Goal: Transaction & Acquisition: Purchase product/service

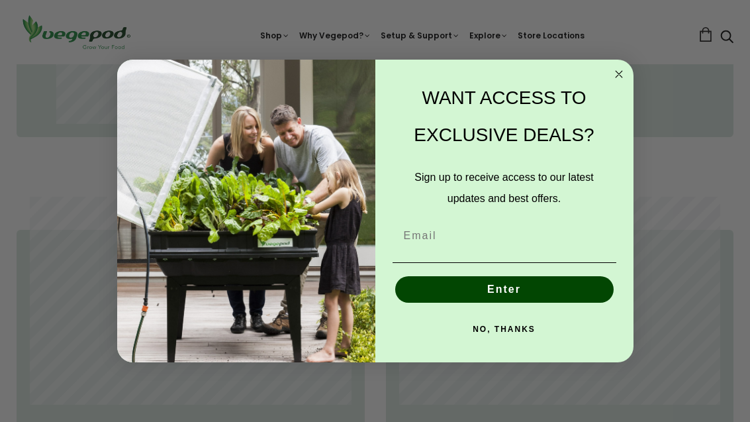
scroll to position [0, 236]
click at [429, 249] on input "Email" at bounding box center [505, 235] width 224 height 26
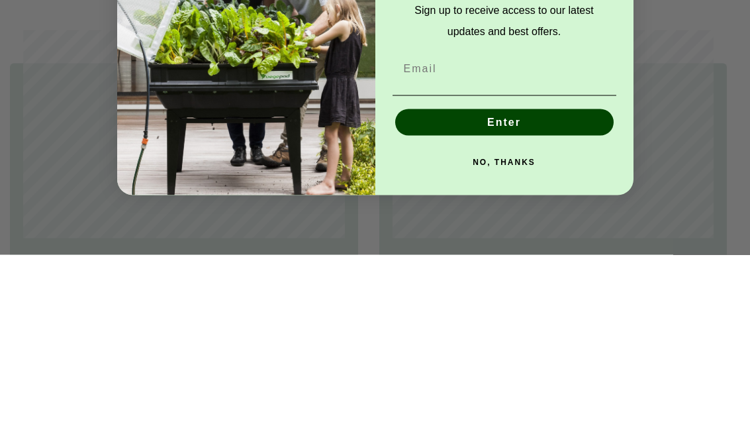
type input "[EMAIL_ADDRESS][DOMAIN_NAME]"
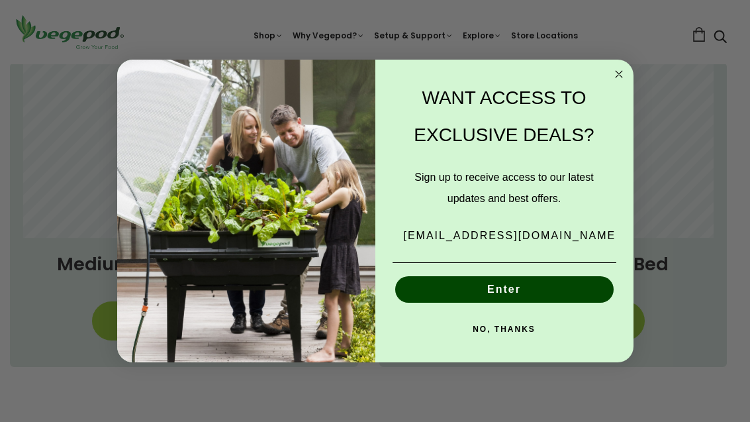
click at [491, 303] on button "Enter" at bounding box center [504, 289] width 219 height 26
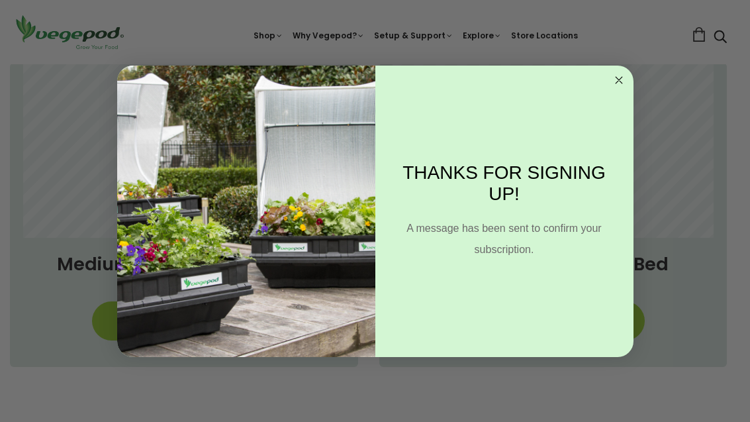
click at [615, 87] on circle "Close dialog" at bounding box center [618, 79] width 15 height 15
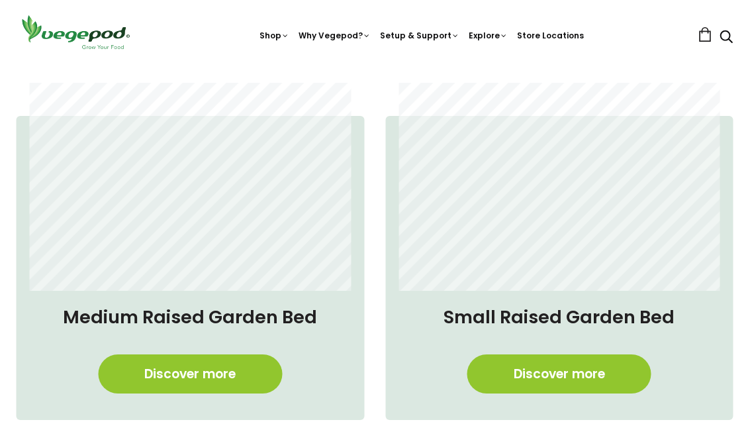
scroll to position [852, 0]
click at [168, 387] on link "Discover more" at bounding box center [191, 373] width 184 height 39
